Goal: Task Accomplishment & Management: Use online tool/utility

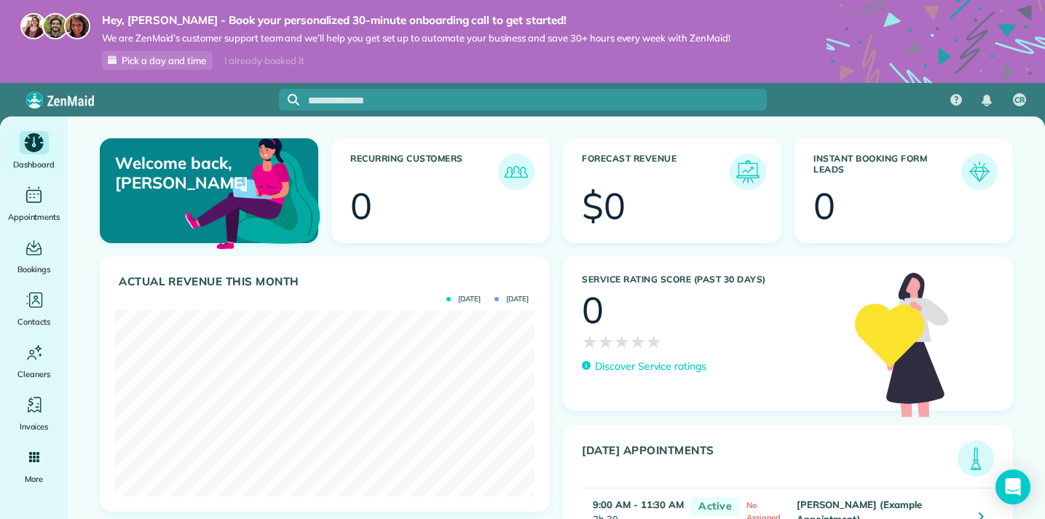
scroll to position [187, 420]
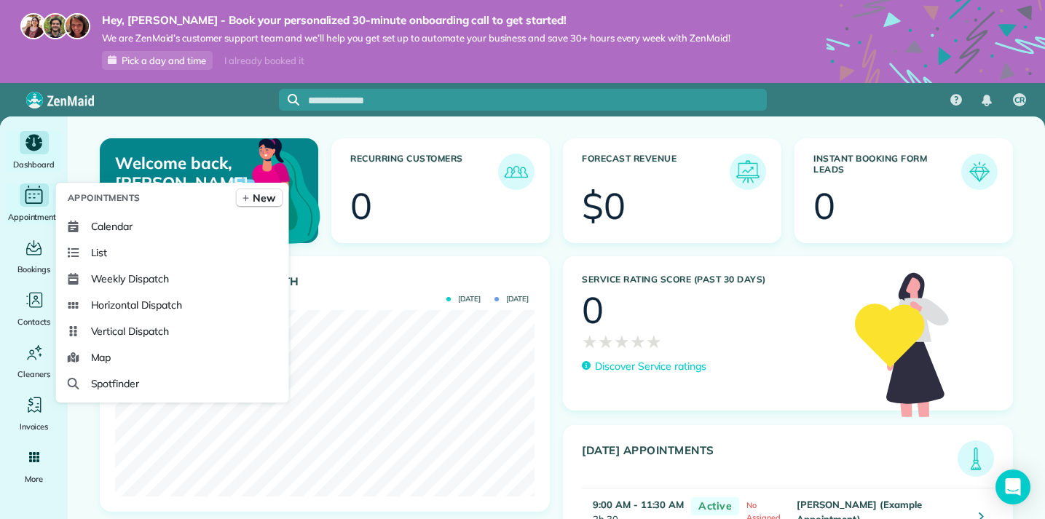
click at [23, 212] on span "Appointments" at bounding box center [34, 217] width 52 height 15
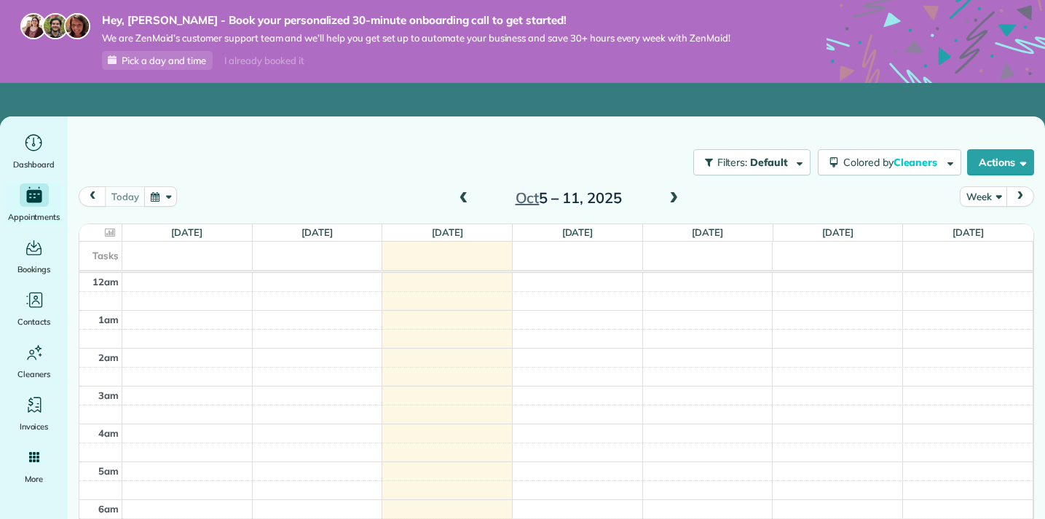
scroll to position [266, 0]
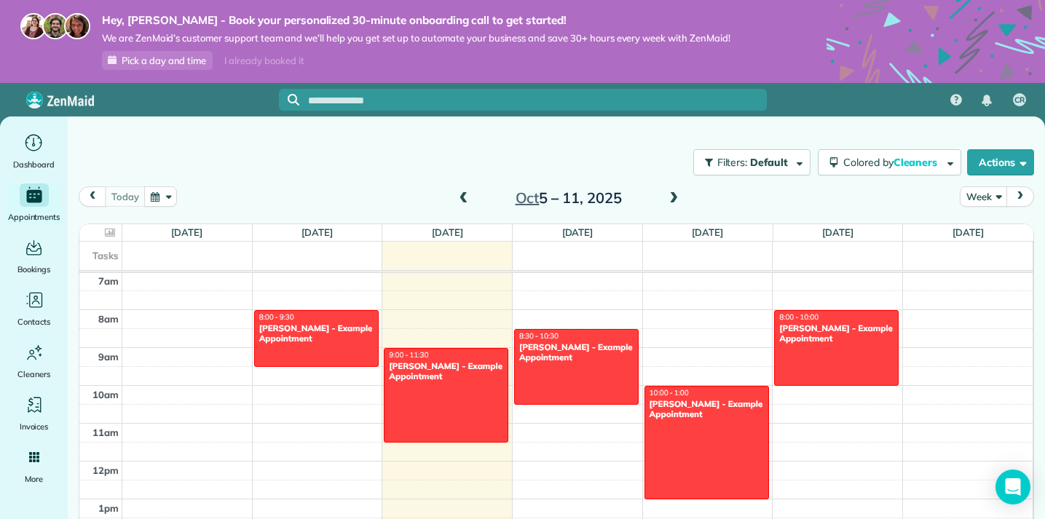
click at [148, 159] on div "Filters: Default Colored by Cleaners Color by Cleaner Color by Team Color by St…" at bounding box center [557, 162] width 978 height 48
click at [149, 161] on div "Filters: Default Colored by Cleaners Color by Cleaner Color by Team Color by St…" at bounding box center [557, 162] width 978 height 48
click at [232, 177] on div "Filters: Default Colored by Cleaners Color by Cleaner Color by Team Color by St…" at bounding box center [557, 162] width 978 height 48
click at [1000, 157] on button "Actions" at bounding box center [1001, 162] width 67 height 26
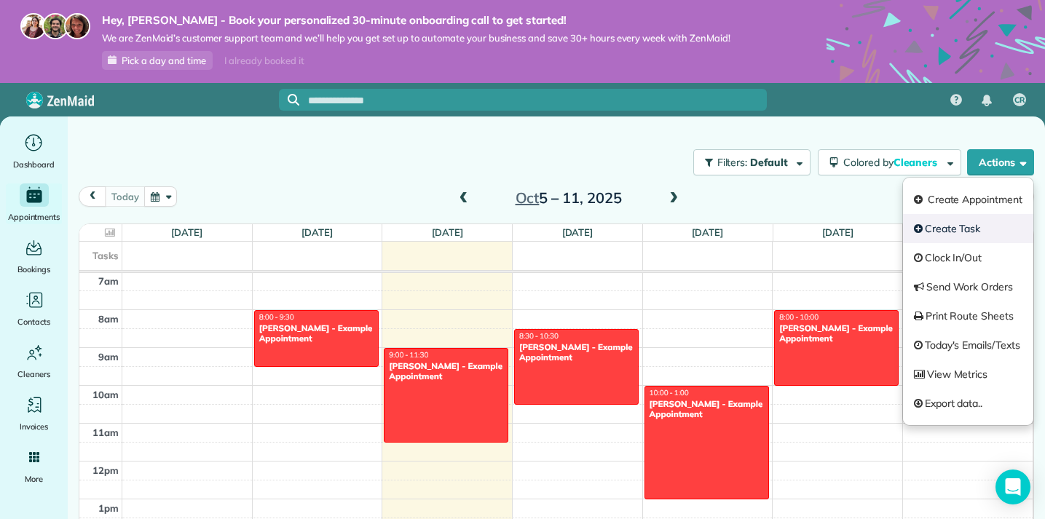
click at [930, 236] on link "Create Task" at bounding box center [968, 228] width 130 height 29
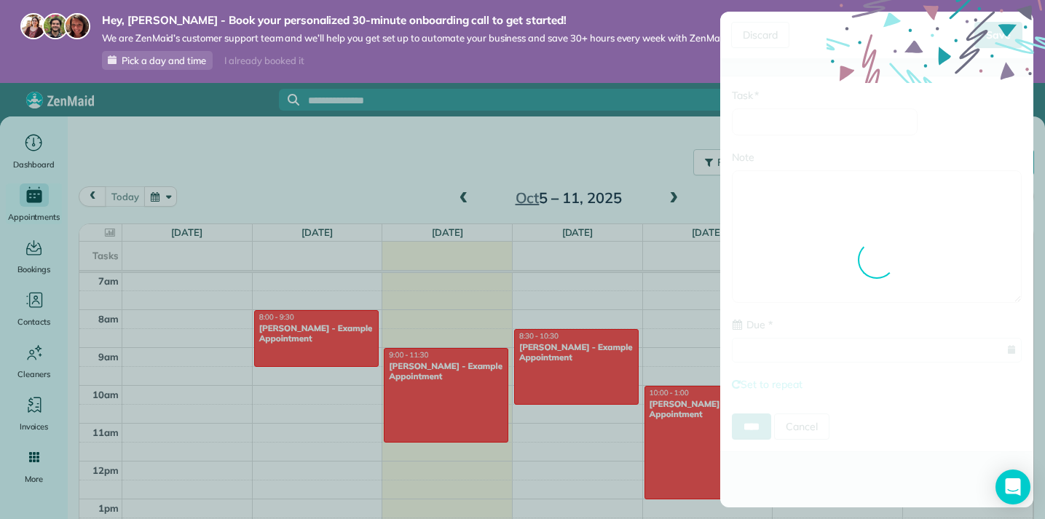
type input "**********"
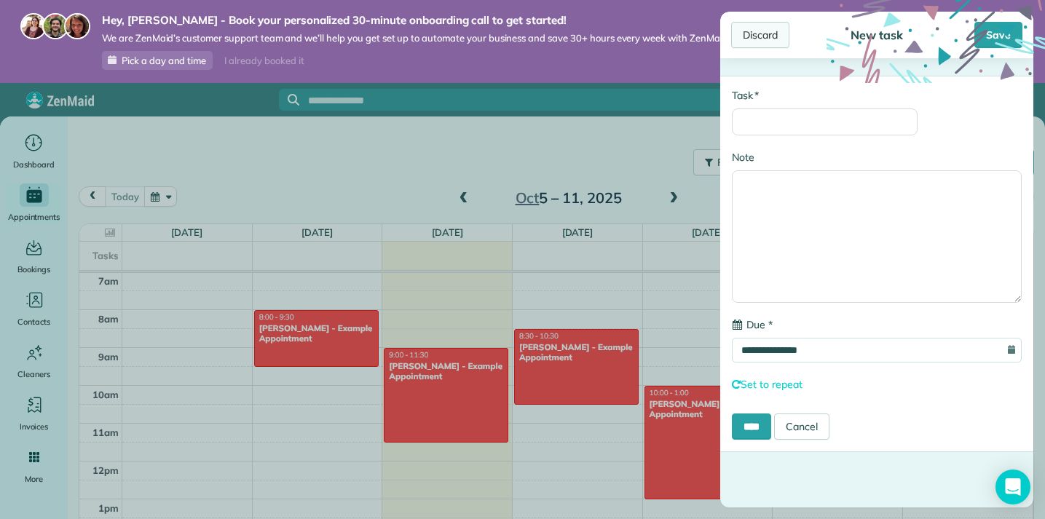
click at [772, 28] on div "Discard" at bounding box center [760, 35] width 58 height 26
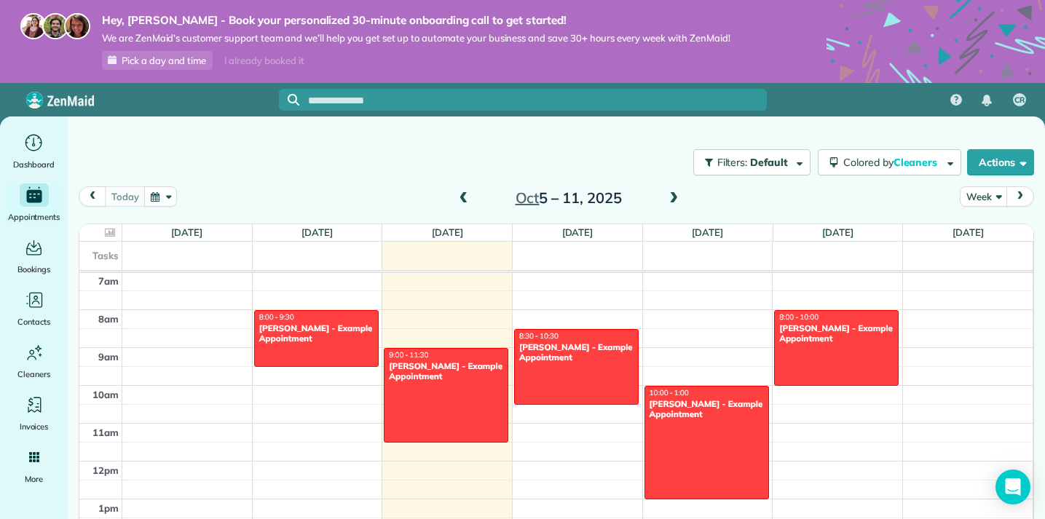
click at [157, 144] on div "Filters: Default Colored by Cleaners Color by Cleaner Color by Team Color by St…" at bounding box center [557, 162] width 978 height 48
click at [1006, 170] on button "Actions" at bounding box center [1001, 162] width 67 height 26
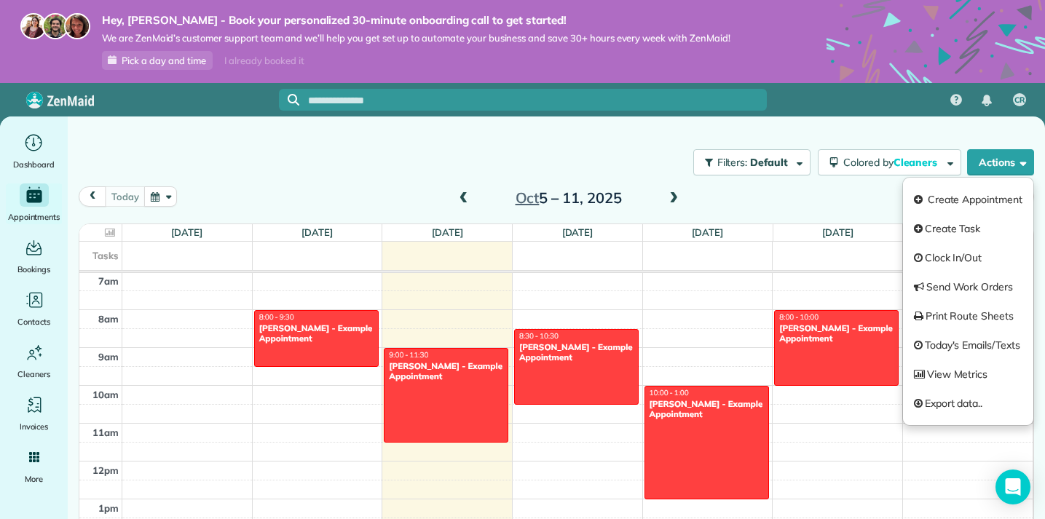
click at [665, 160] on div "Filters: Default Colored by Cleaners Color by Cleaner Color by Team Color by St…" at bounding box center [557, 162] width 978 height 48
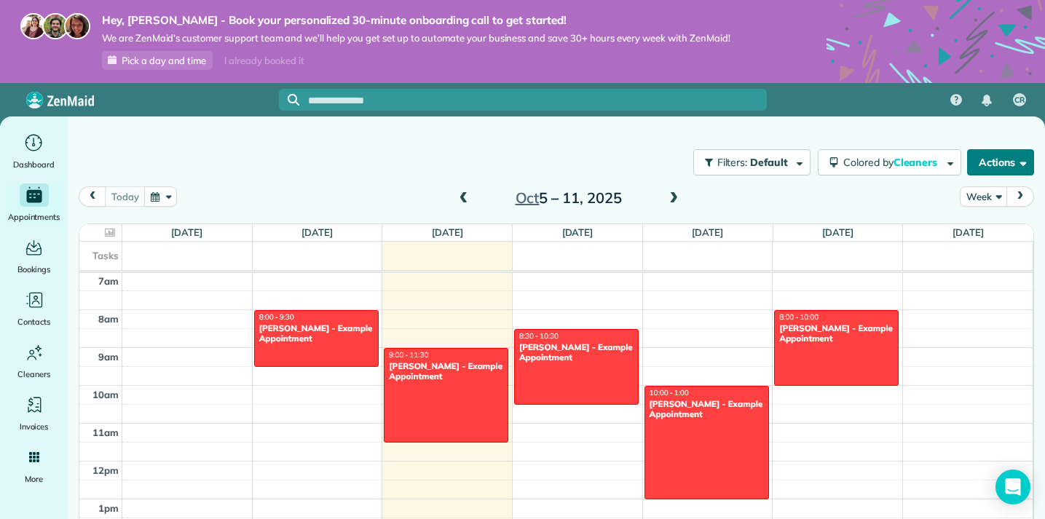
click at [1003, 164] on button "Actions" at bounding box center [1001, 162] width 67 height 26
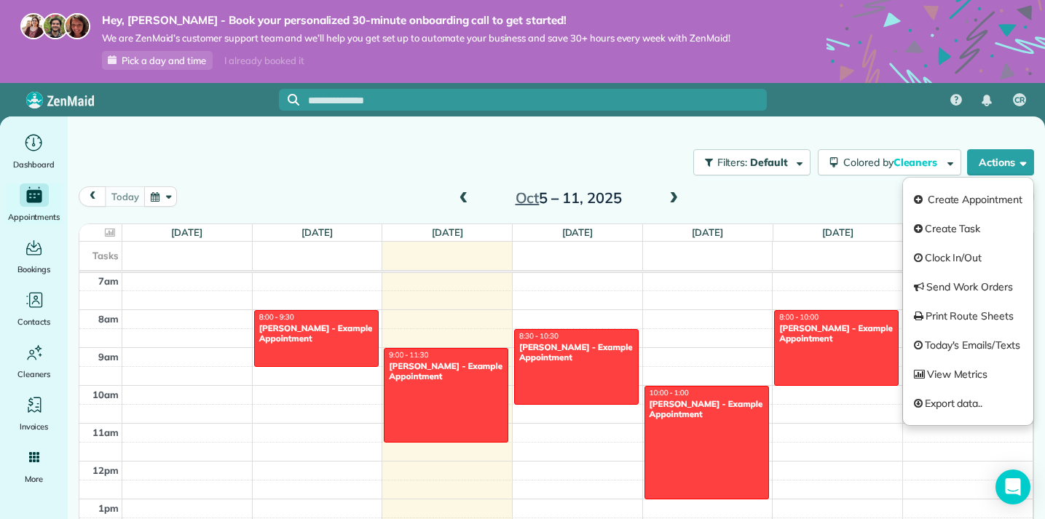
click at [674, 157] on div "Filters: Default Colored by Cleaners Color by Cleaner Color by Team Color by St…" at bounding box center [557, 162] width 978 height 48
